Goal: Use online tool/utility: Utilize a website feature to perform a specific function

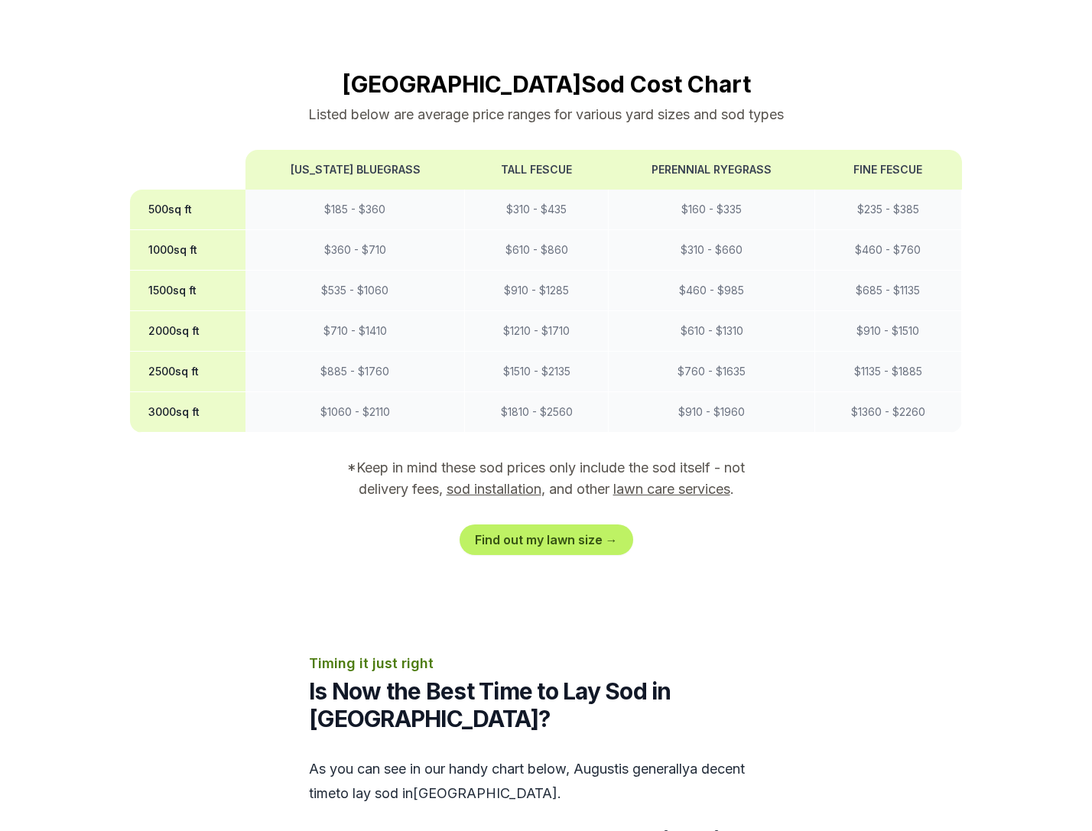
scroll to position [1317, 0]
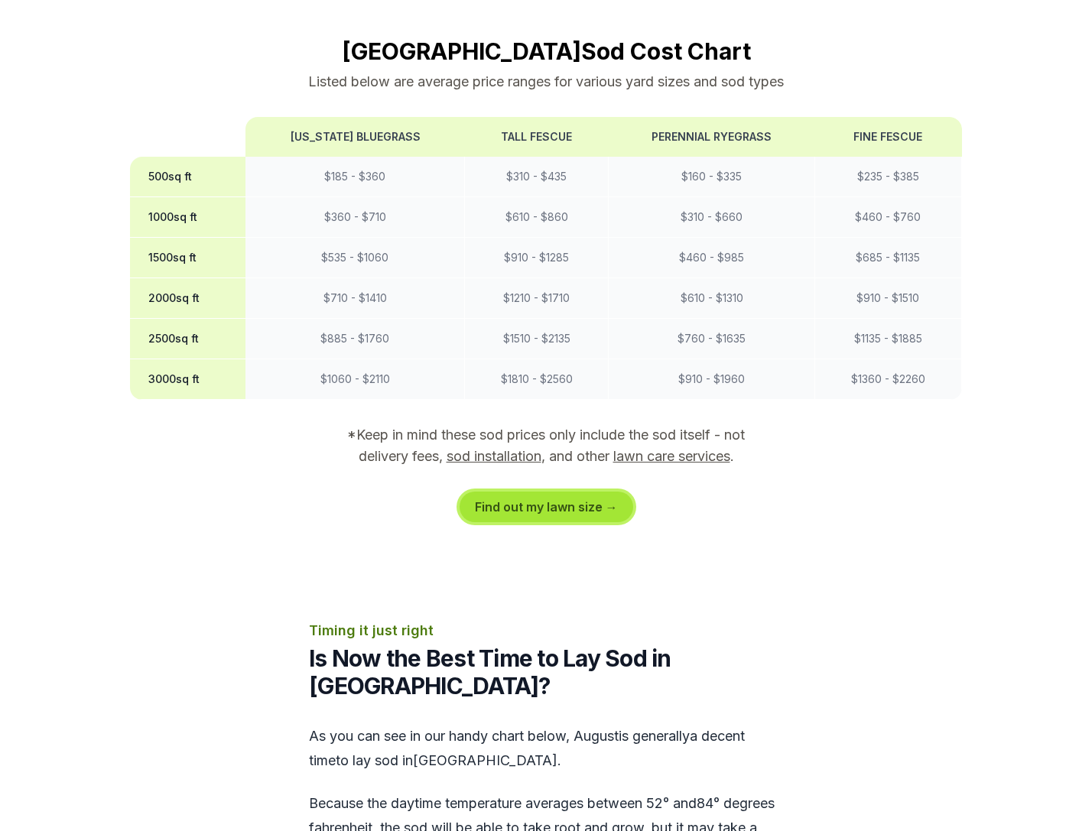
click at [541, 492] on link "Find out my lawn size →" at bounding box center [546, 507] width 174 height 31
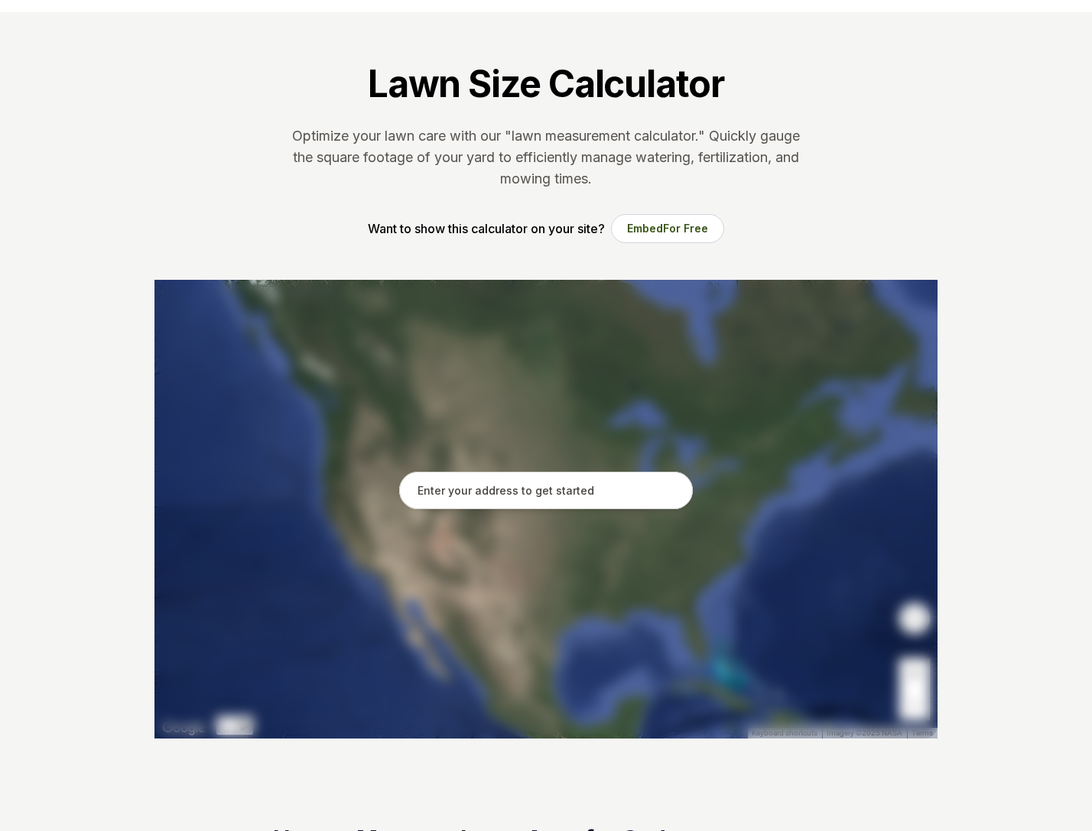
scroll to position [53, 0]
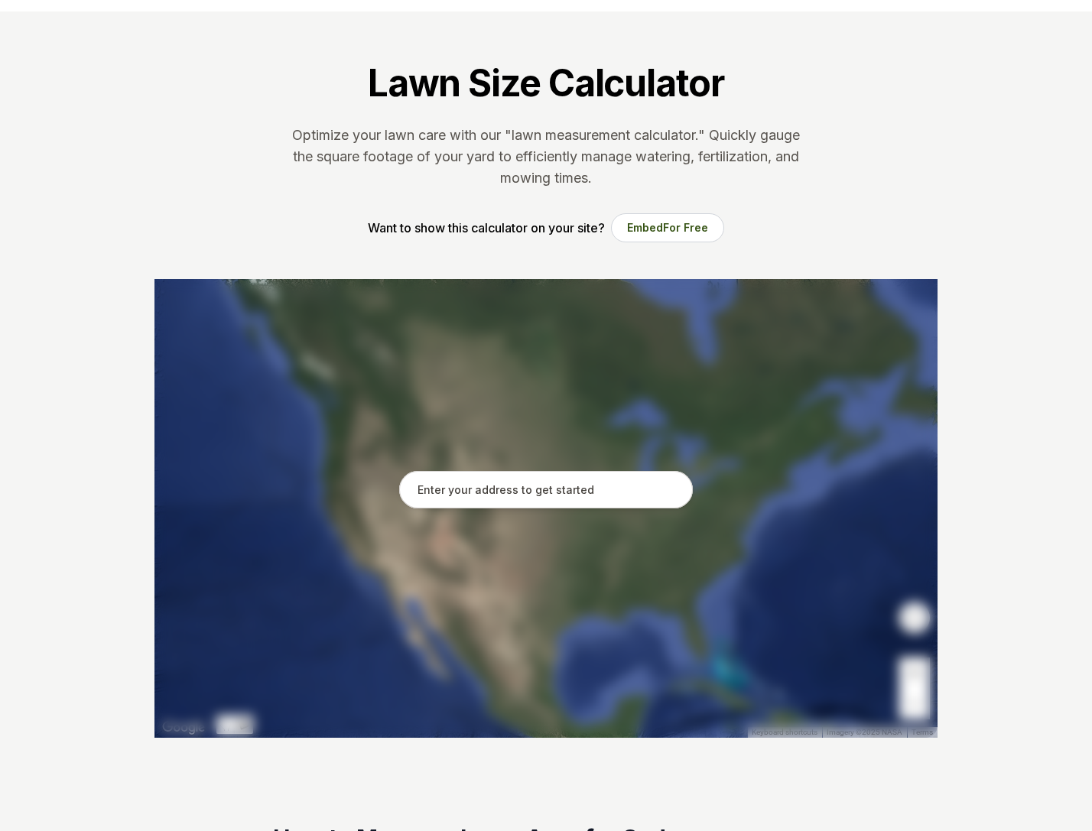
click at [479, 495] on input "text" at bounding box center [546, 490] width 294 height 38
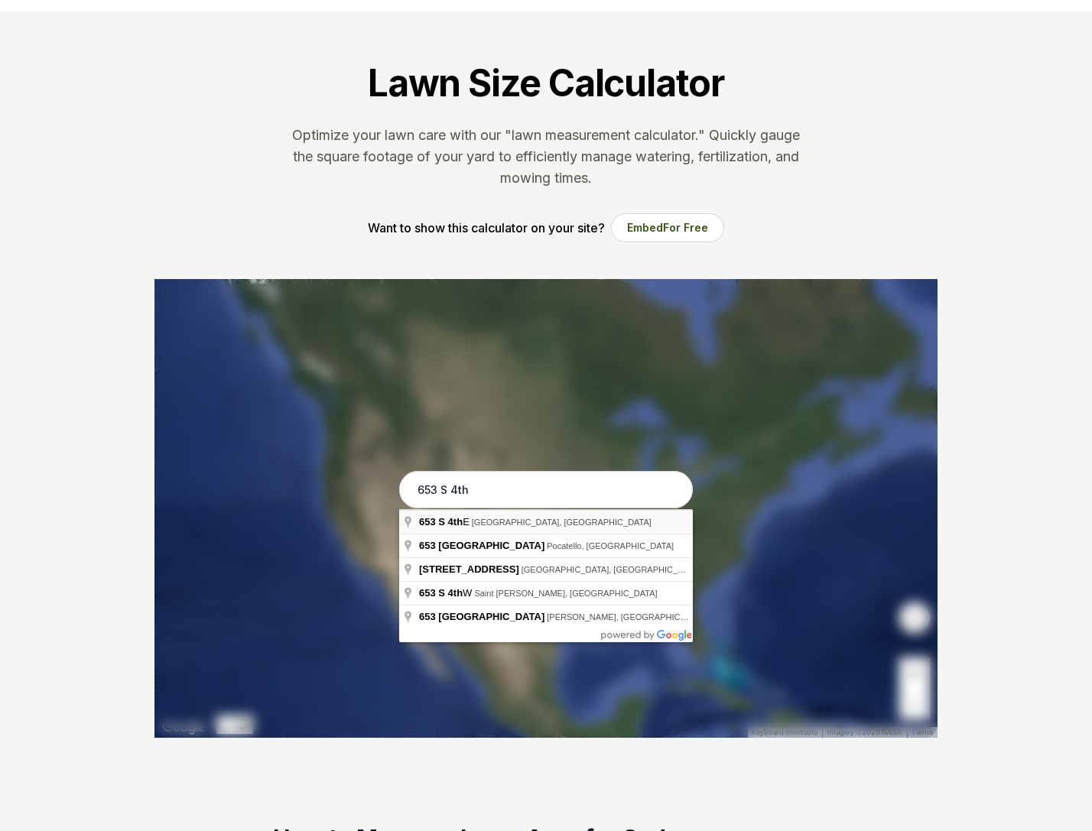
type input "[STREET_ADDRESS]"
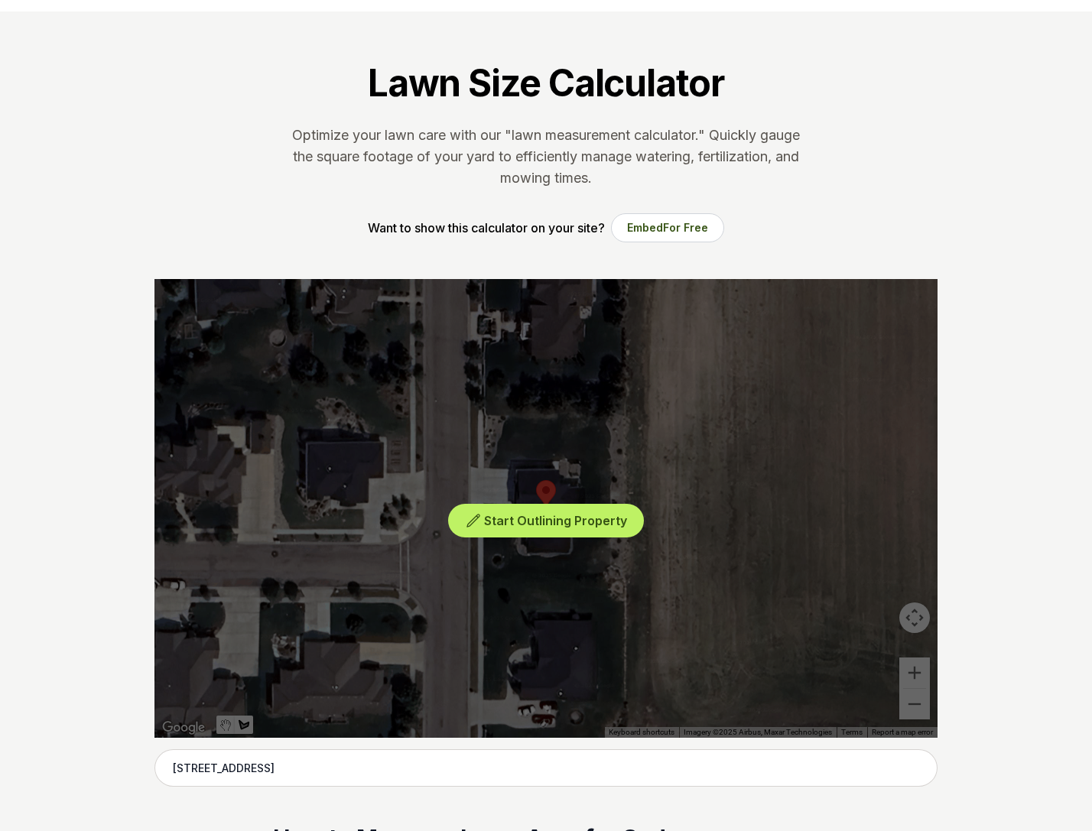
drag, startPoint x: 690, startPoint y: 486, endPoint x: 575, endPoint y: 472, distance: 115.5
click at [575, 472] on div "Start Outlining Property" at bounding box center [545, 508] width 783 height 459
click at [524, 517] on span "Start Outlining Property" at bounding box center [555, 520] width 143 height 15
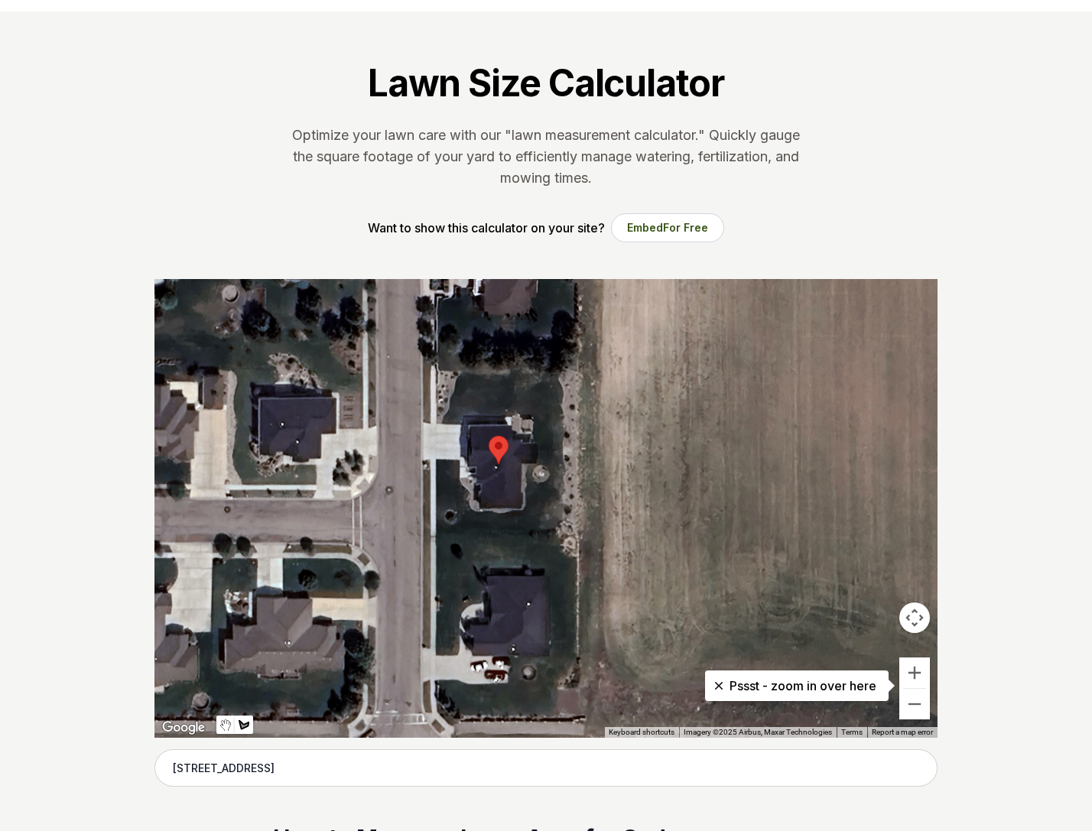
drag, startPoint x: 625, startPoint y: 398, endPoint x: 579, endPoint y: 354, distance: 64.3
click at [579, 354] on div at bounding box center [545, 508] width 783 height 459
click at [579, 357] on div at bounding box center [545, 508] width 783 height 459
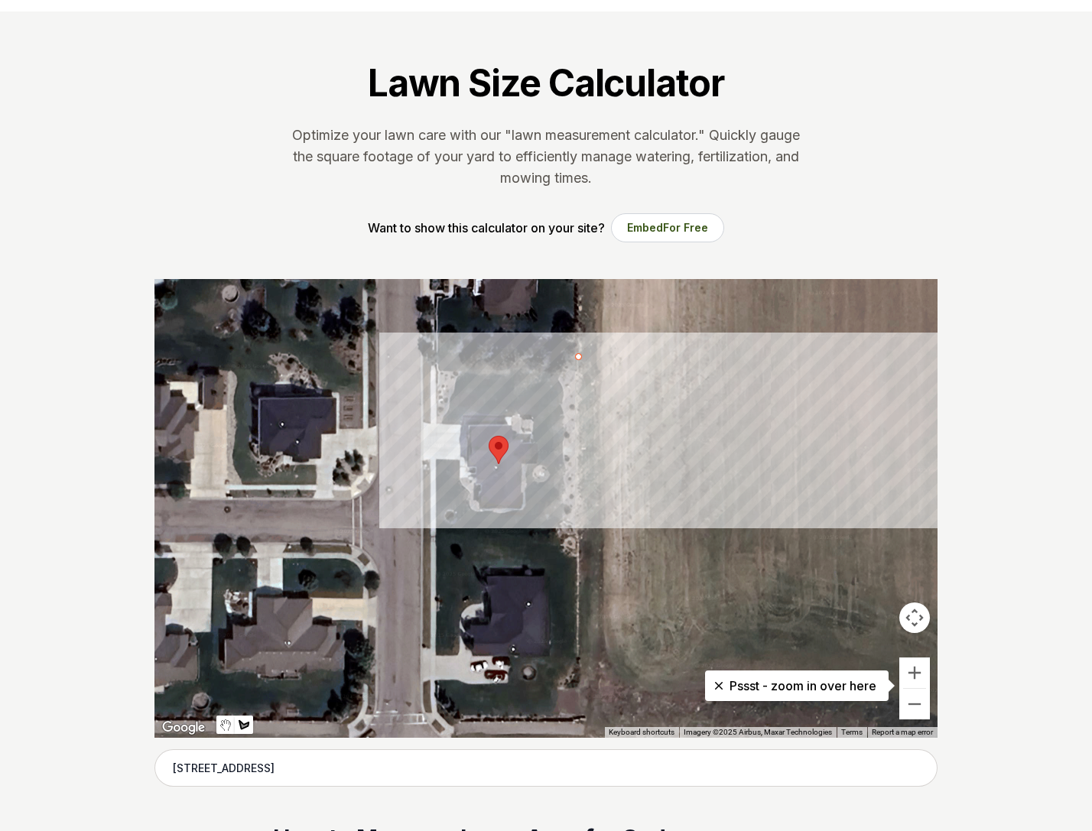
click at [779, 359] on div at bounding box center [545, 508] width 783 height 459
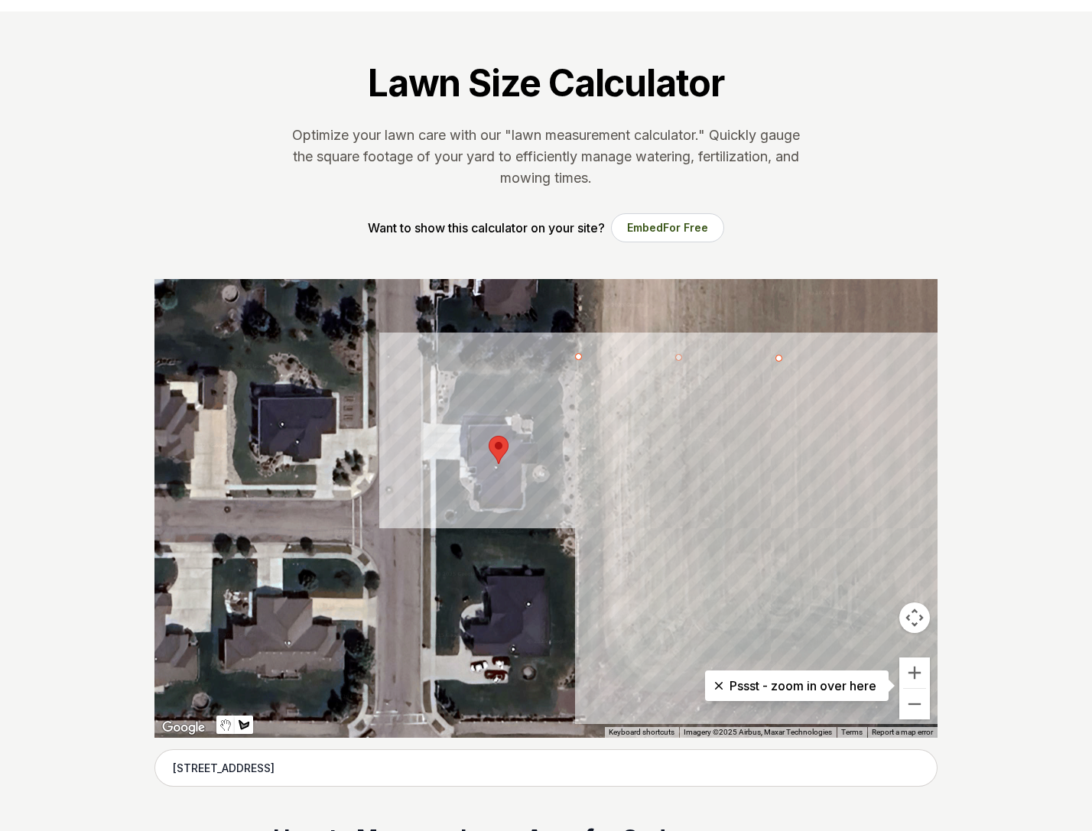
click at [774, 541] on div at bounding box center [545, 508] width 783 height 459
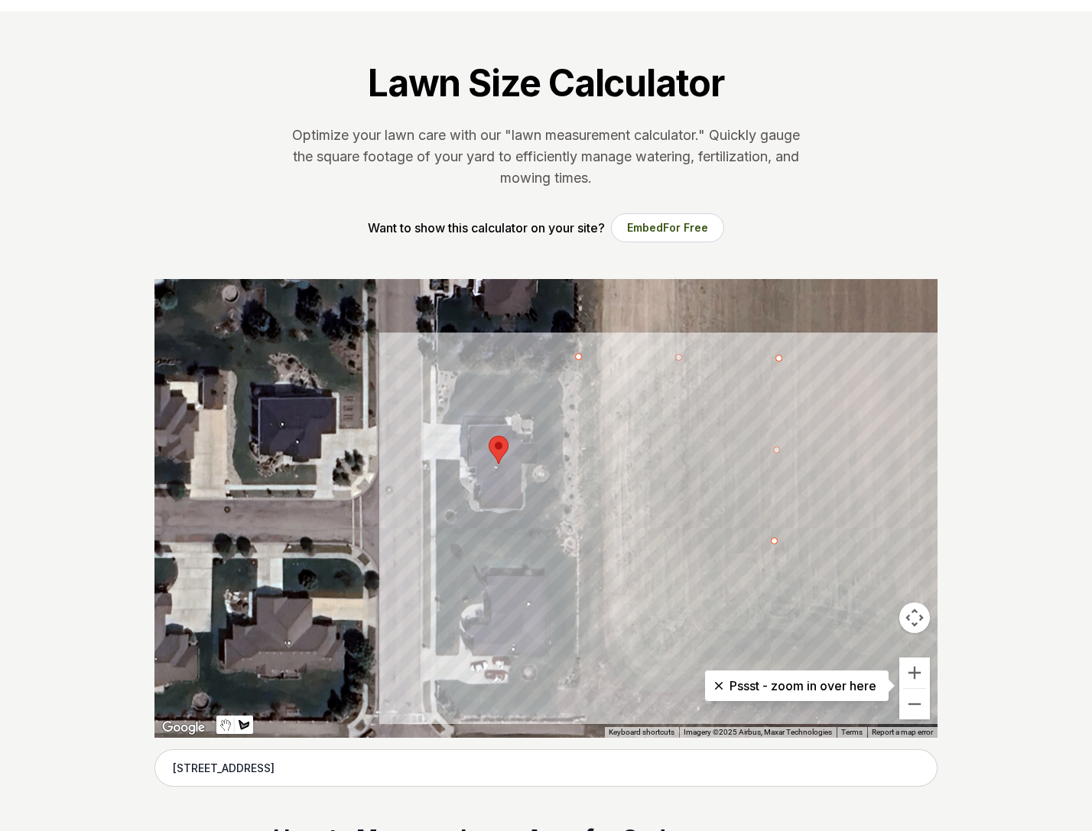
drag, startPoint x: 577, startPoint y: 540, endPoint x: 578, endPoint y: 522, distance: 17.6
click at [577, 540] on div at bounding box center [545, 508] width 783 height 459
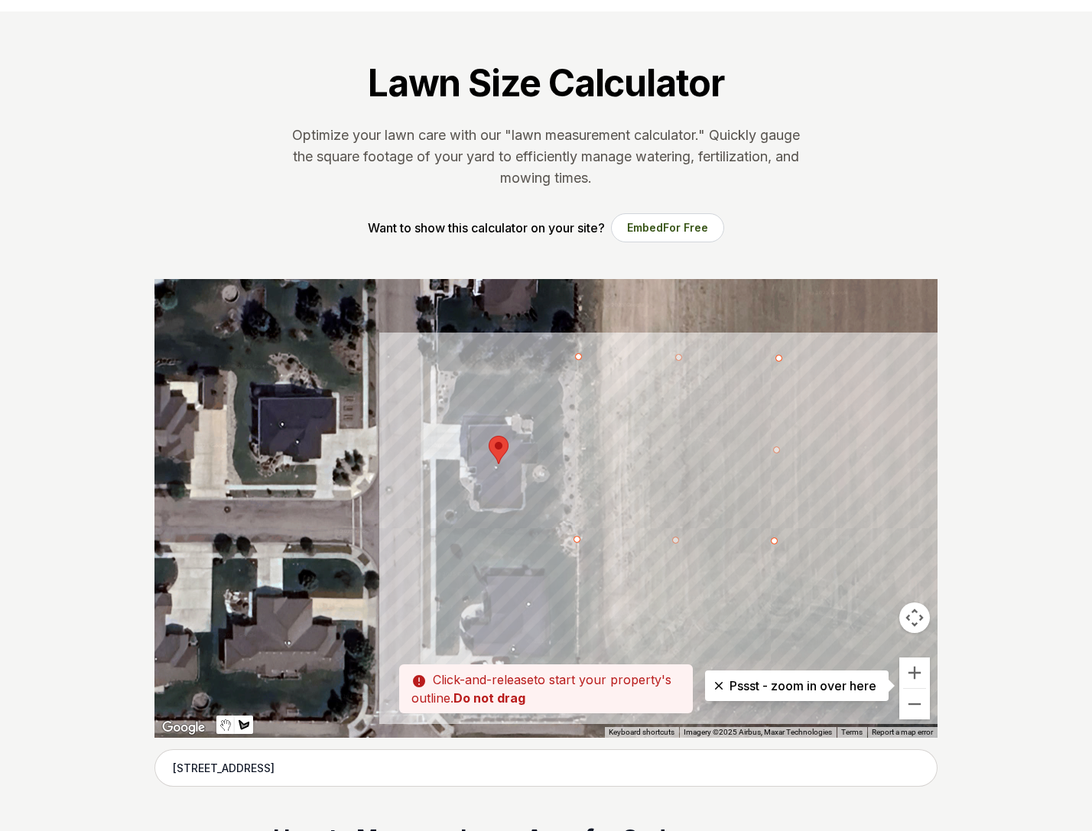
click at [576, 355] on div at bounding box center [545, 508] width 783 height 459
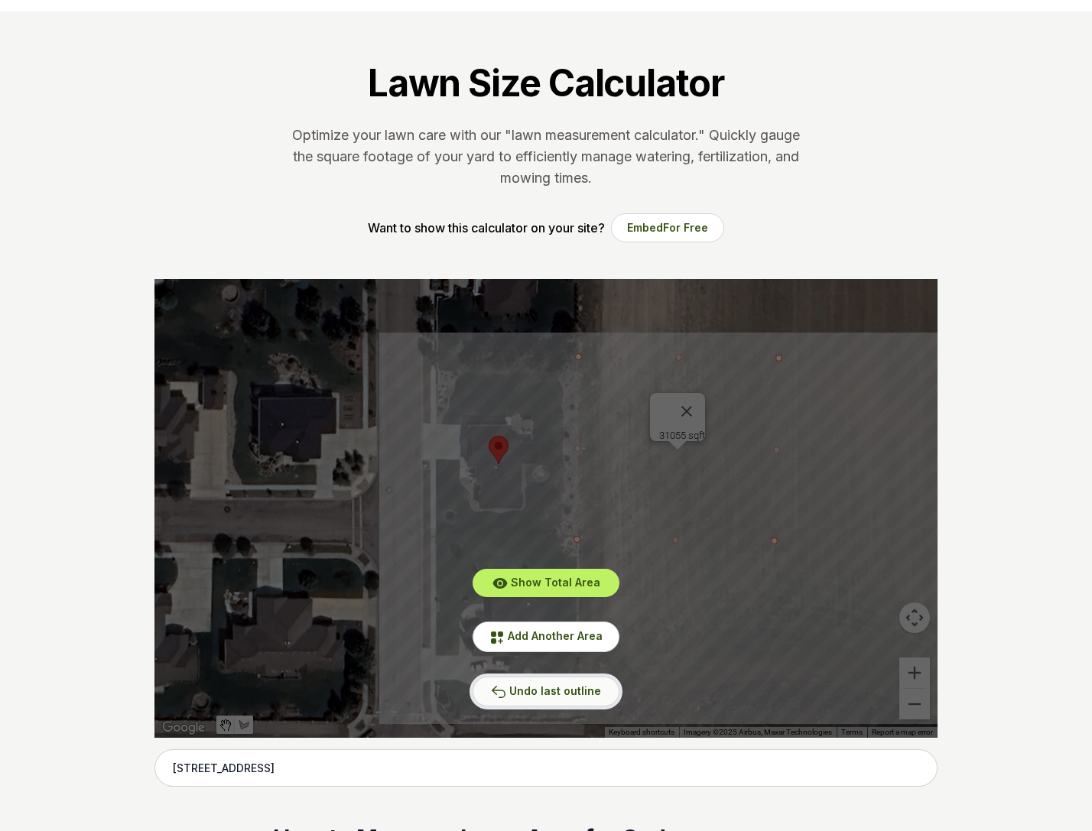
click at [540, 693] on span "Undo last outline" at bounding box center [555, 690] width 92 height 13
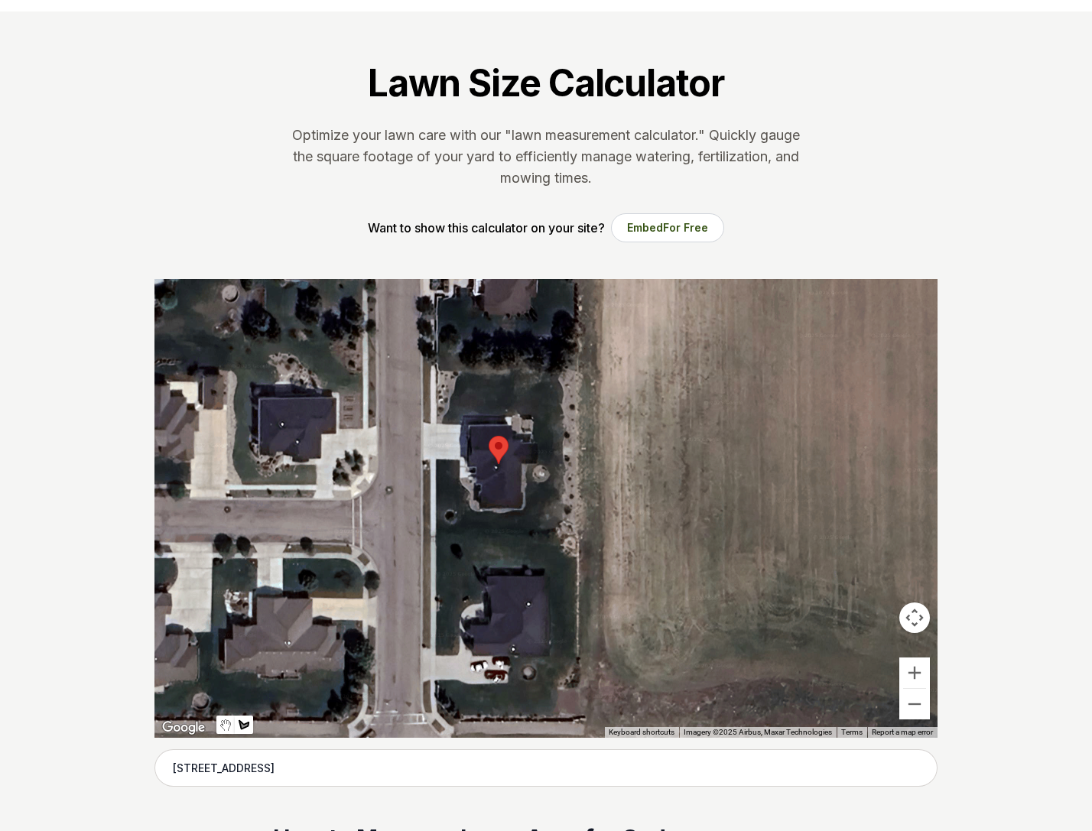
click at [579, 367] on div at bounding box center [545, 508] width 783 height 459
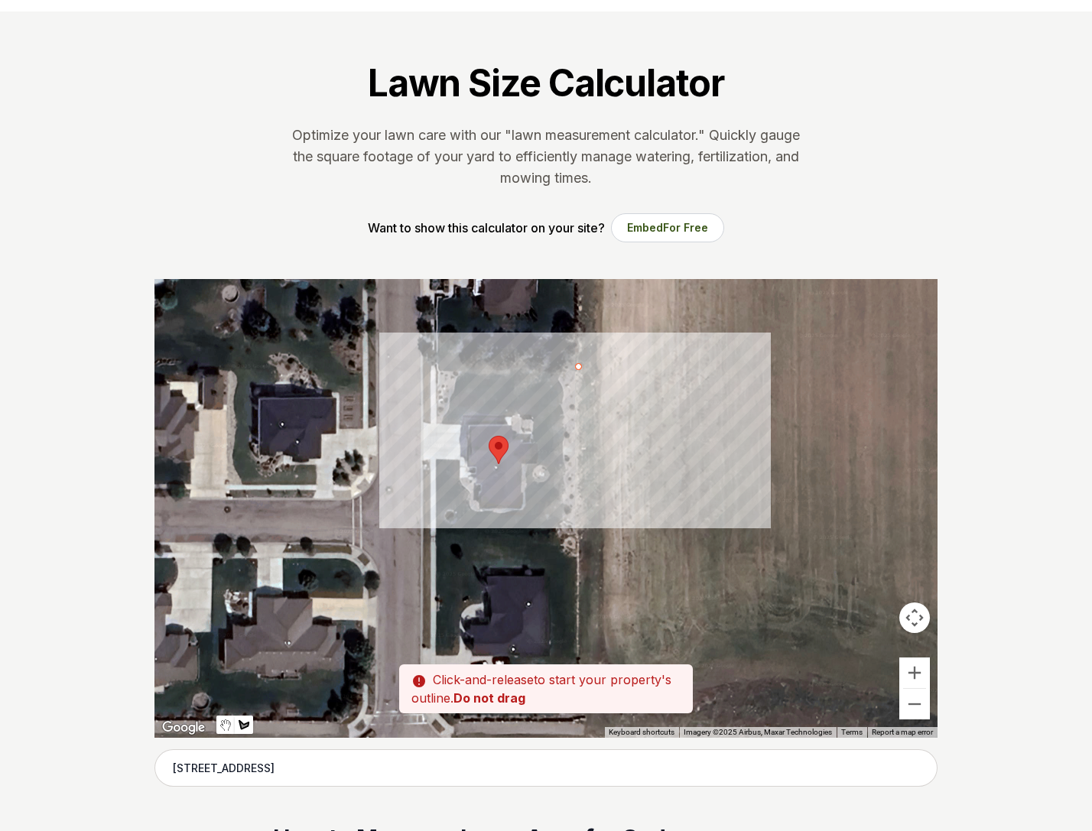
click at [735, 367] on div at bounding box center [545, 508] width 783 height 459
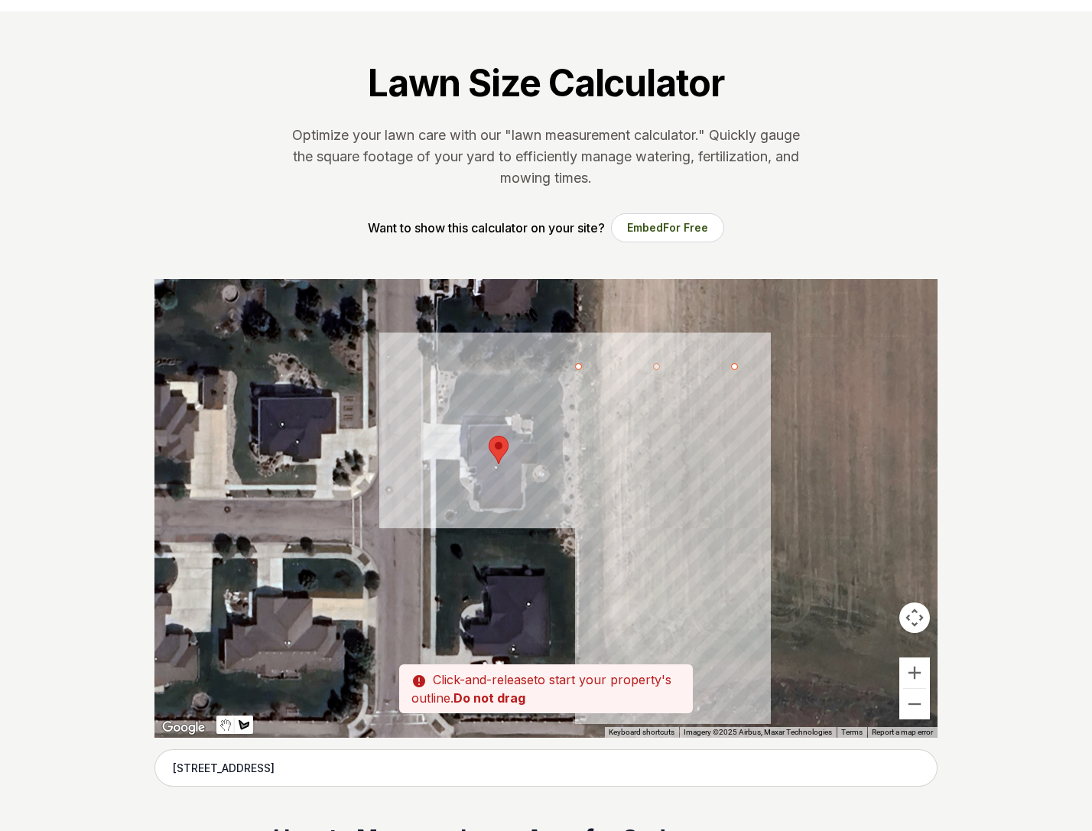
drag, startPoint x: 733, startPoint y: 547, endPoint x: 696, endPoint y: 548, distance: 36.7
click at [732, 547] on div at bounding box center [545, 508] width 783 height 459
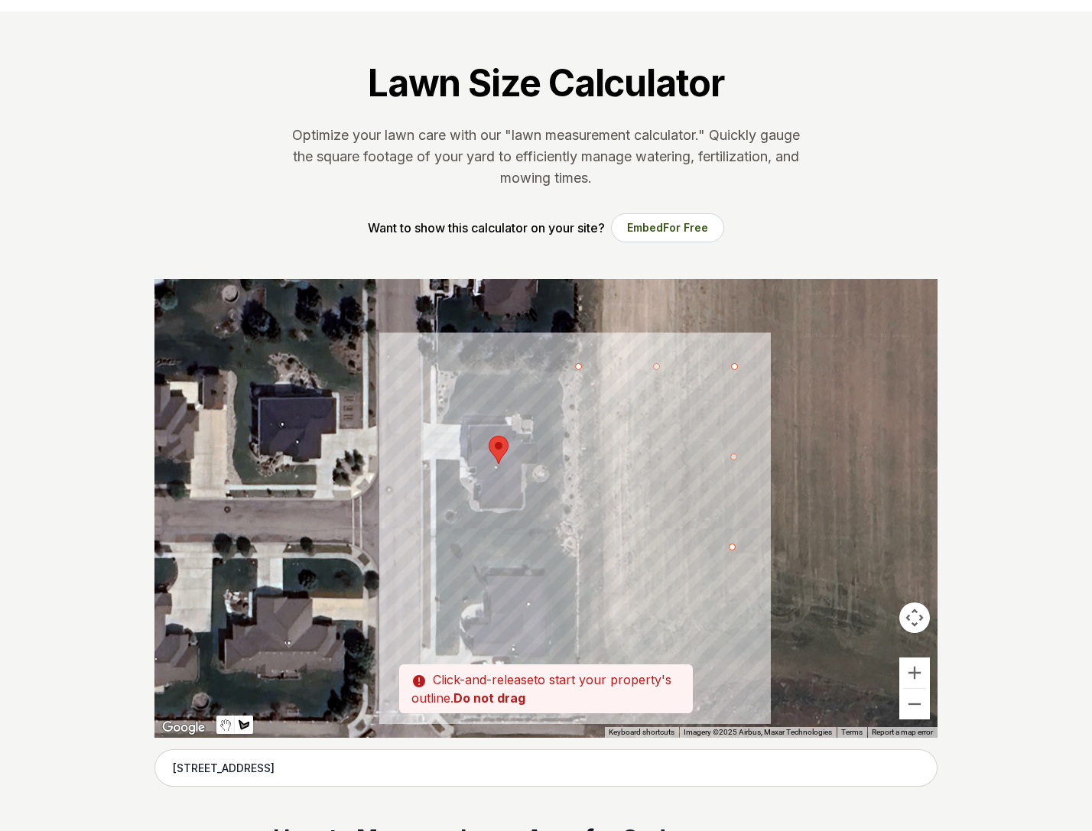
drag, startPoint x: 575, startPoint y: 542, endPoint x: 571, endPoint y: 532, distance: 10.6
click at [575, 542] on div at bounding box center [545, 508] width 783 height 459
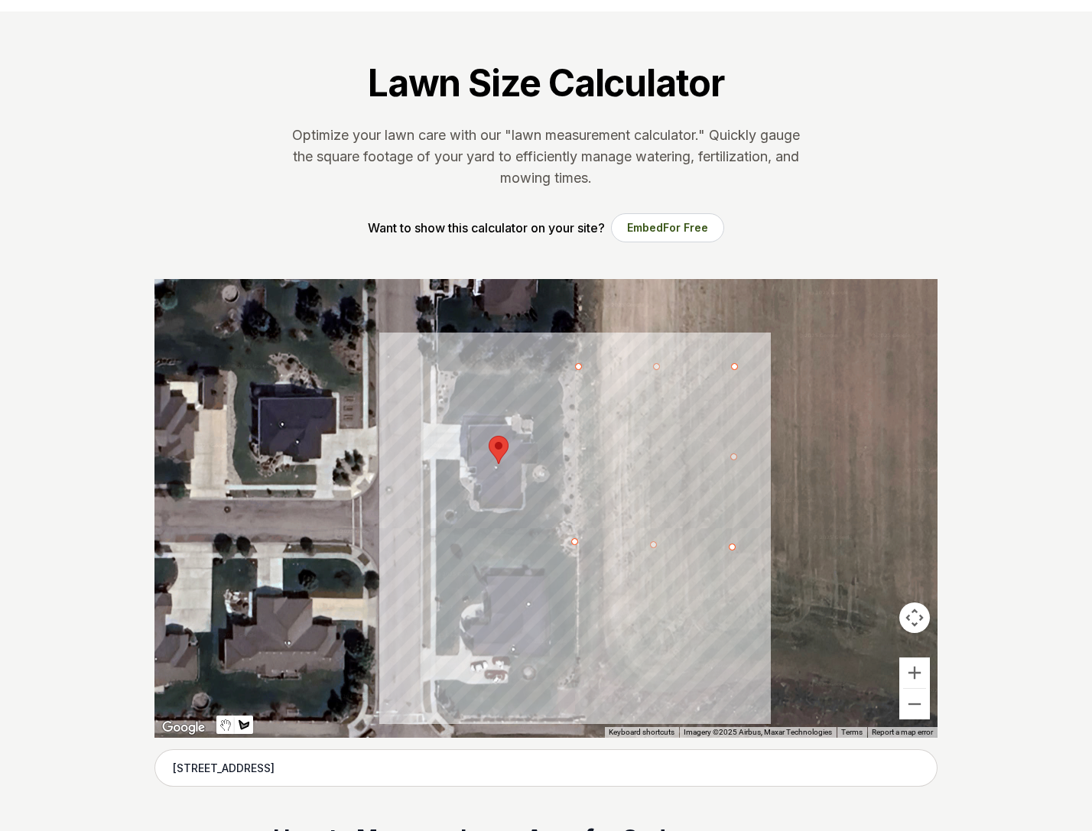
click at [579, 369] on div at bounding box center [545, 508] width 783 height 459
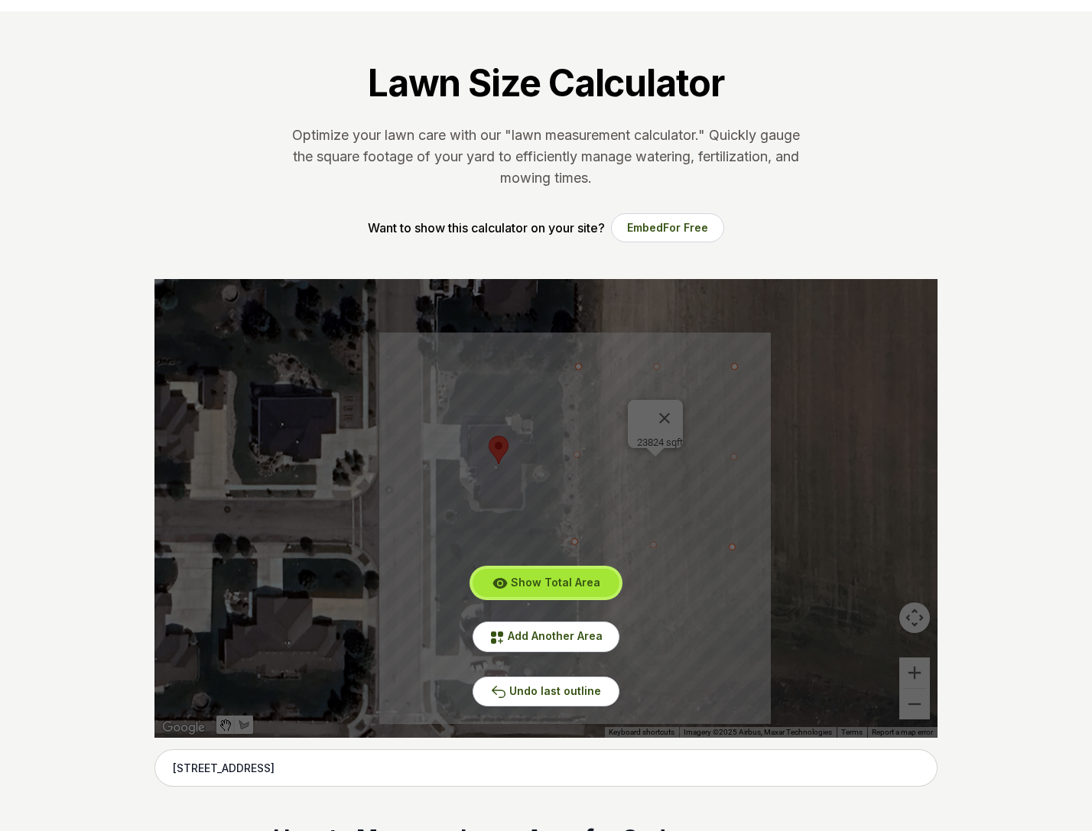
click at [560, 585] on span "Show Total Area" at bounding box center [555, 582] width 89 height 13
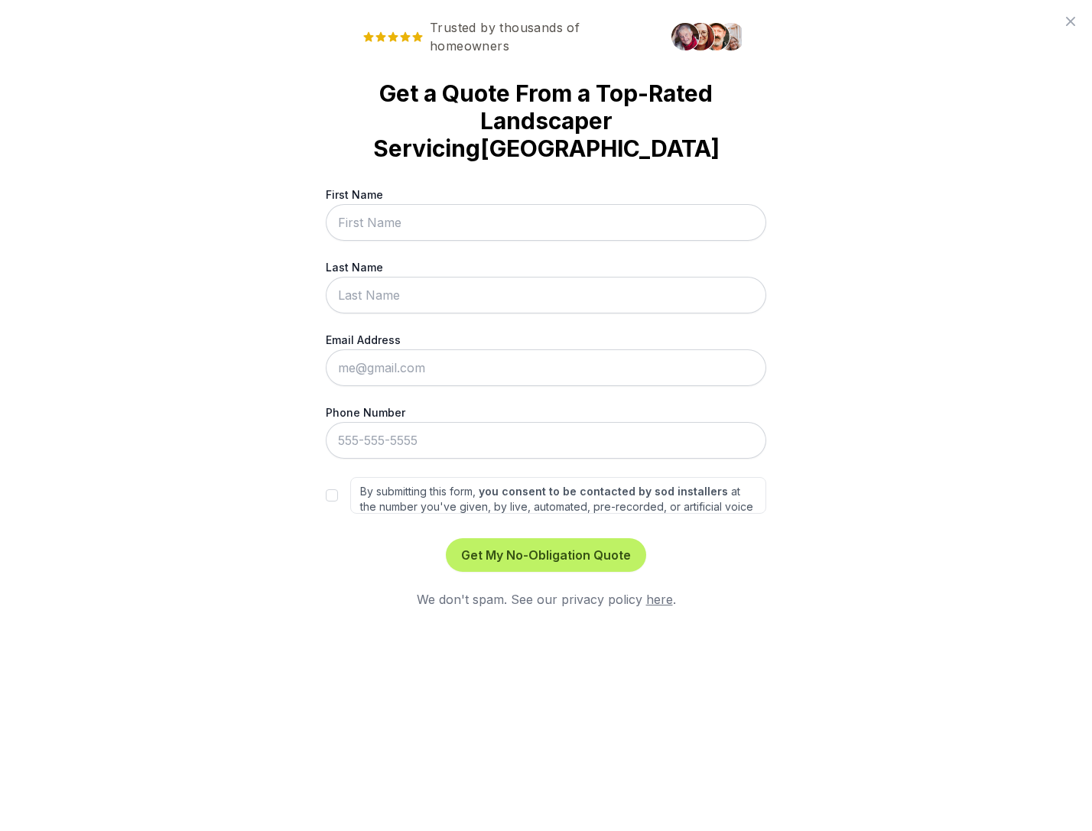
scroll to position [0, 0]
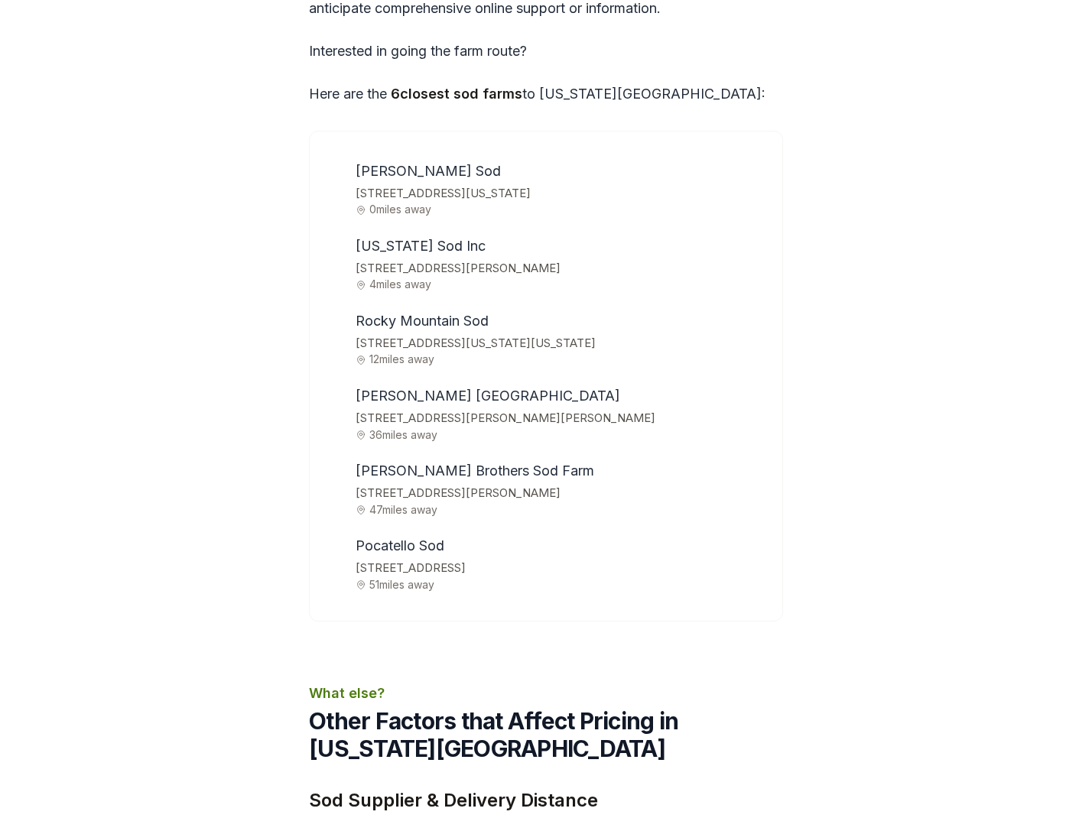
scroll to position [4936, 0]
